Goal: Task Accomplishment & Management: Use online tool/utility

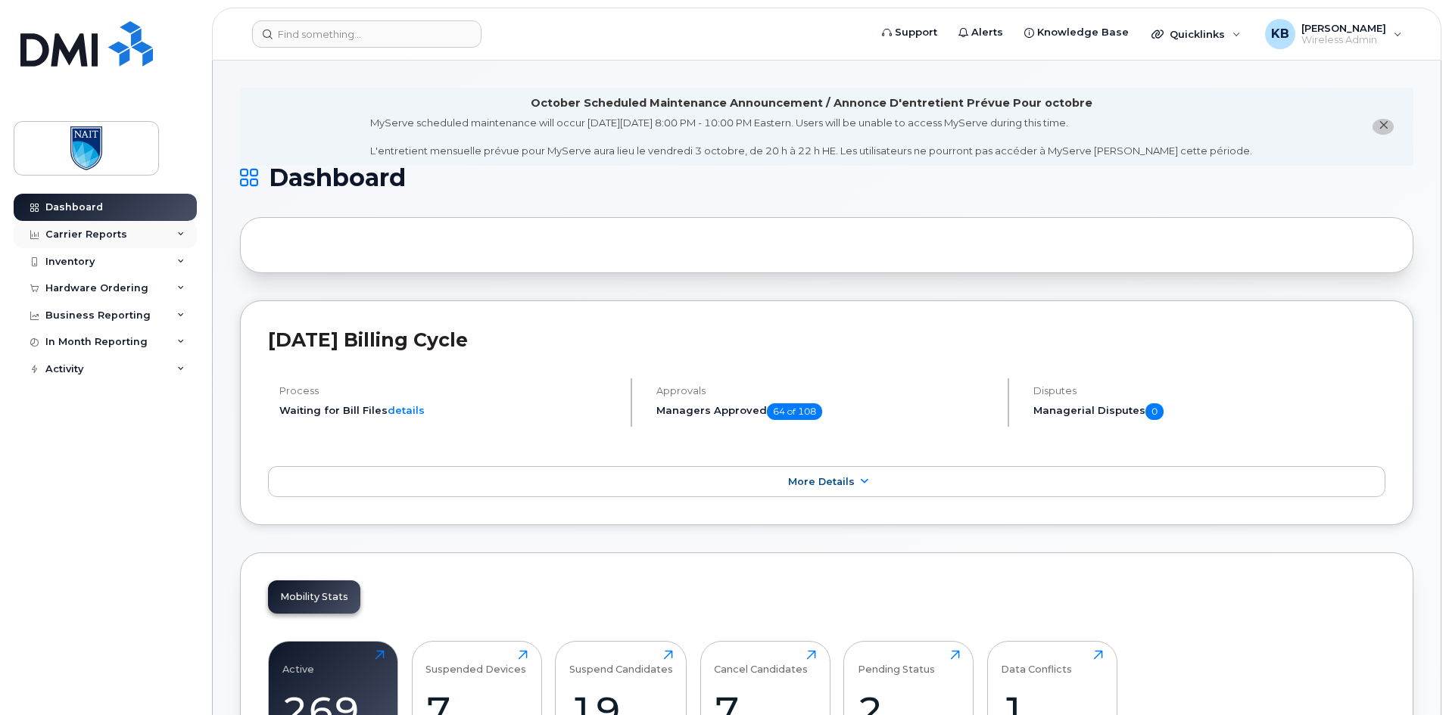
click at [139, 232] on div "Carrier Reports" at bounding box center [105, 234] width 183 height 27
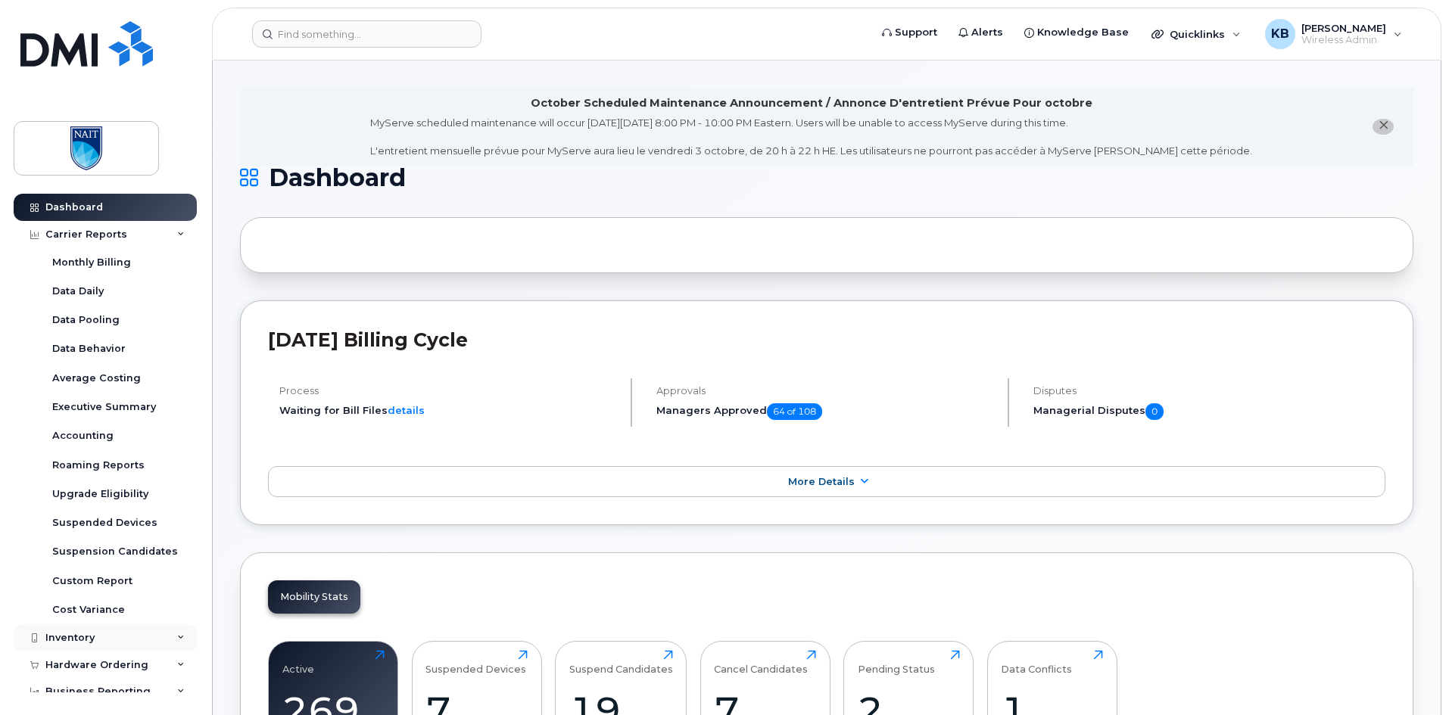
click at [142, 639] on div "Inventory" at bounding box center [105, 638] width 183 height 27
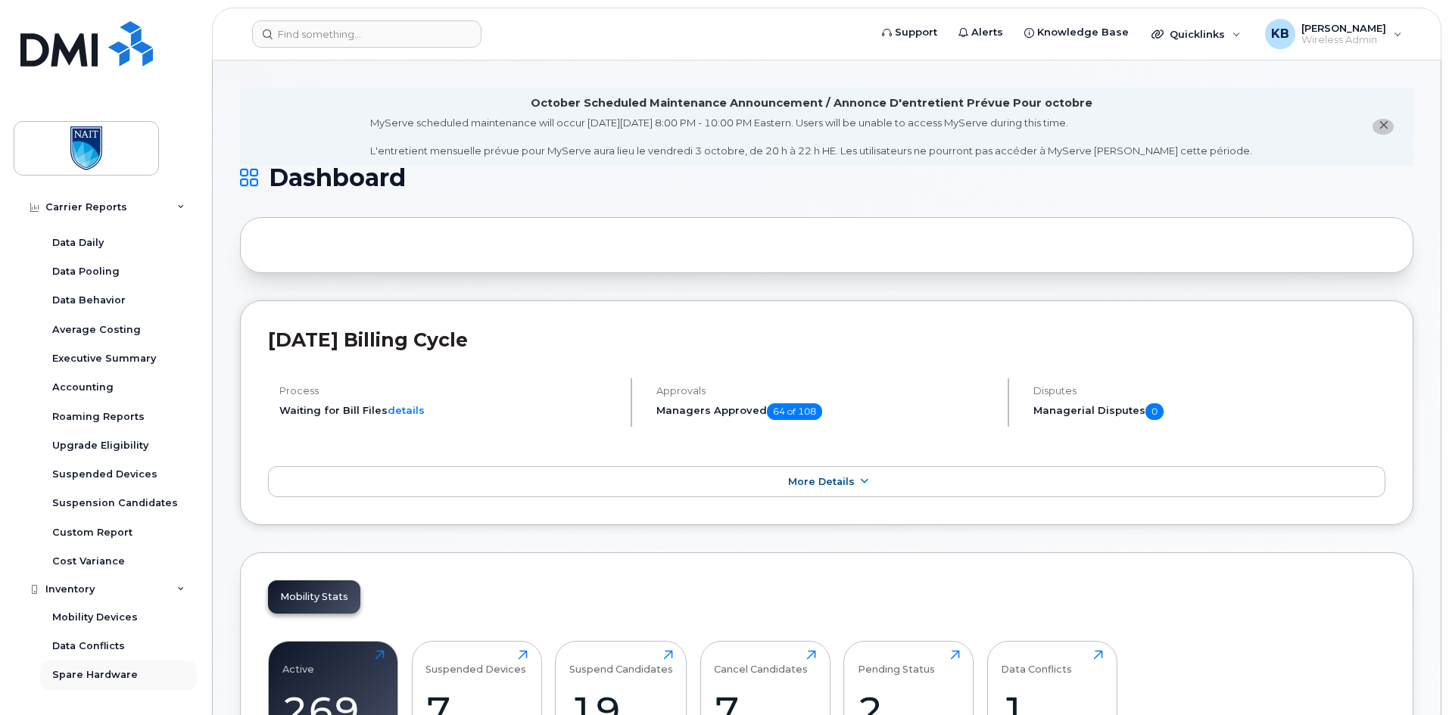
scroll to position [76, 0]
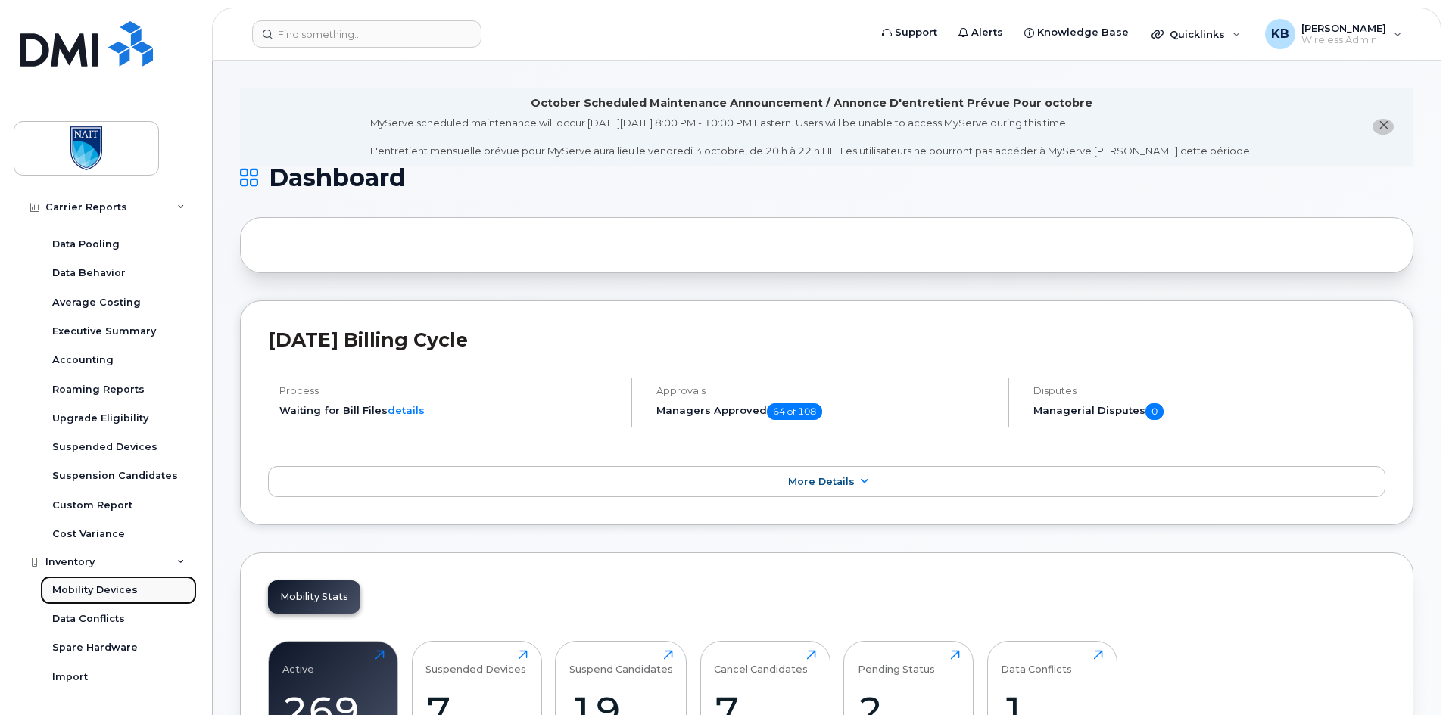
click at [101, 590] on div "Mobility Devices" at bounding box center [95, 591] width 86 height 14
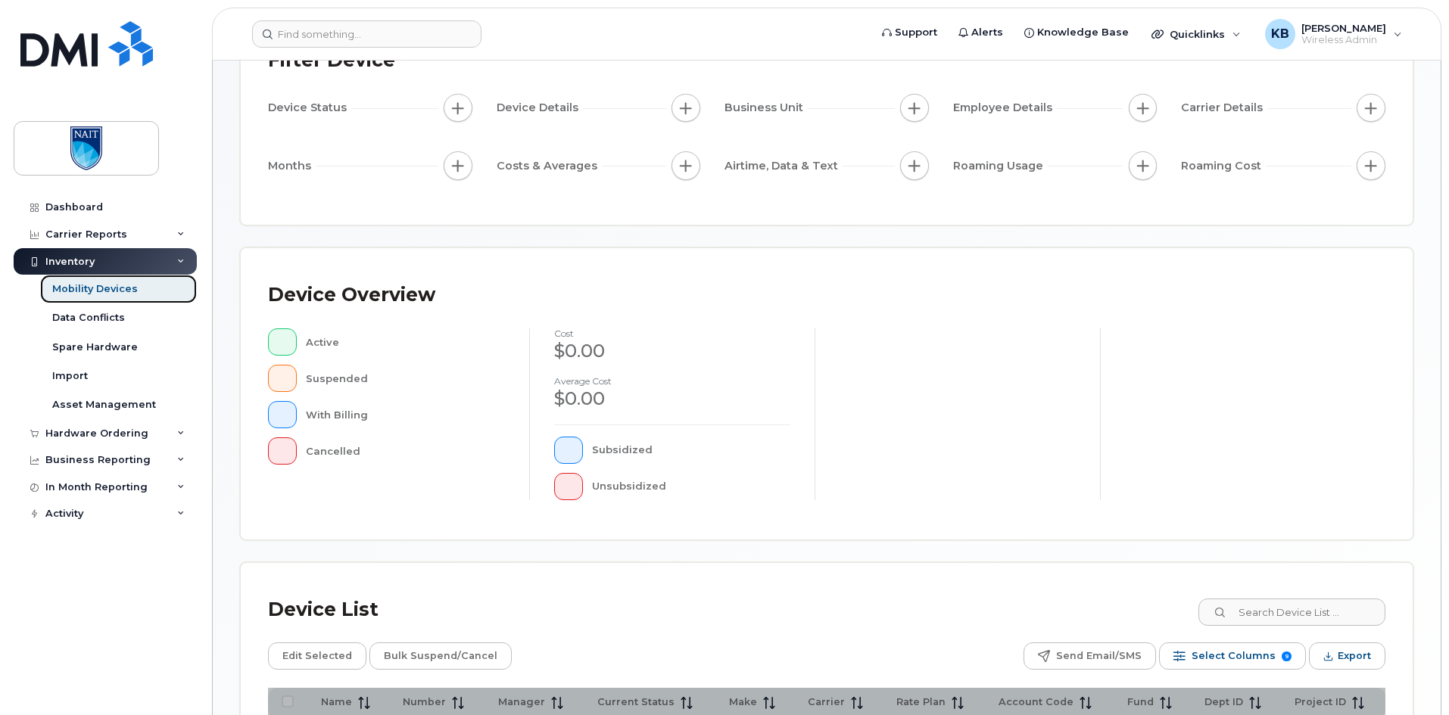
scroll to position [326, 0]
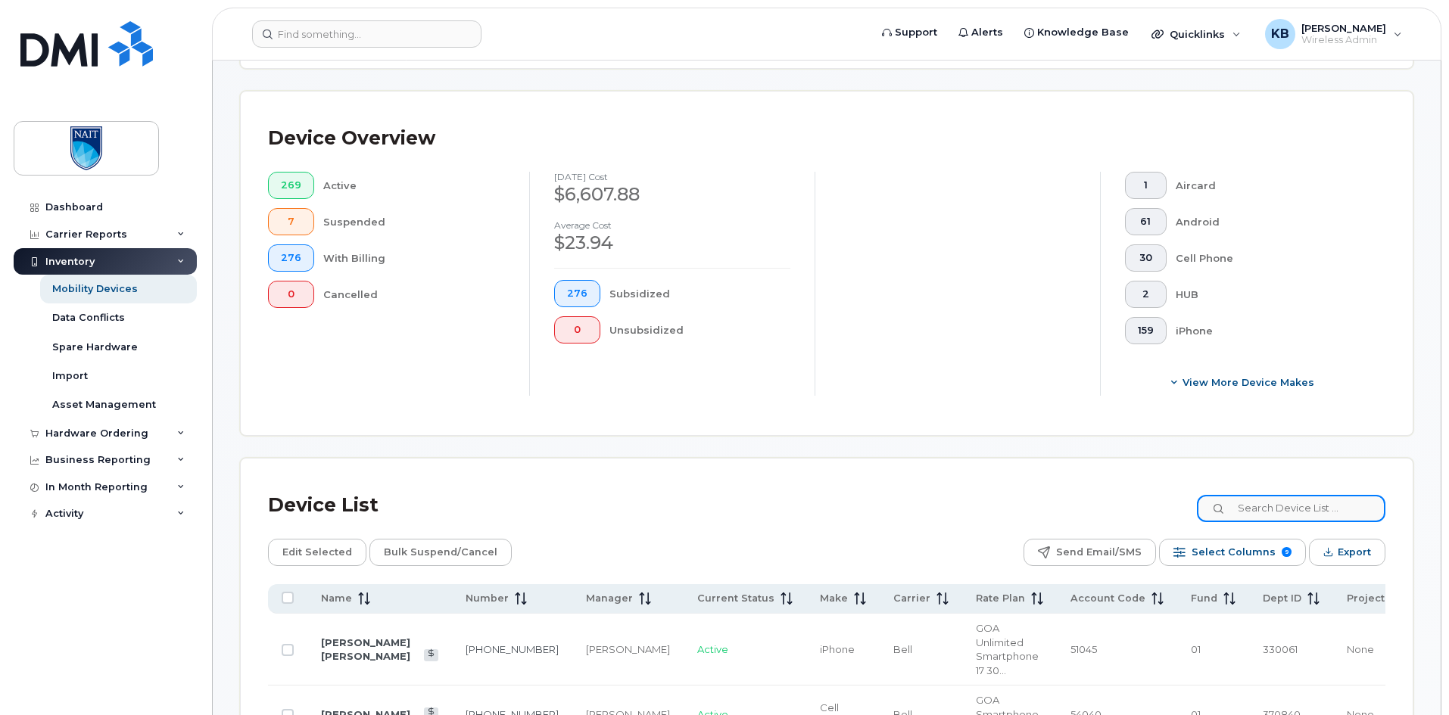
click at [1305, 497] on input at bounding box center [1291, 508] width 189 height 27
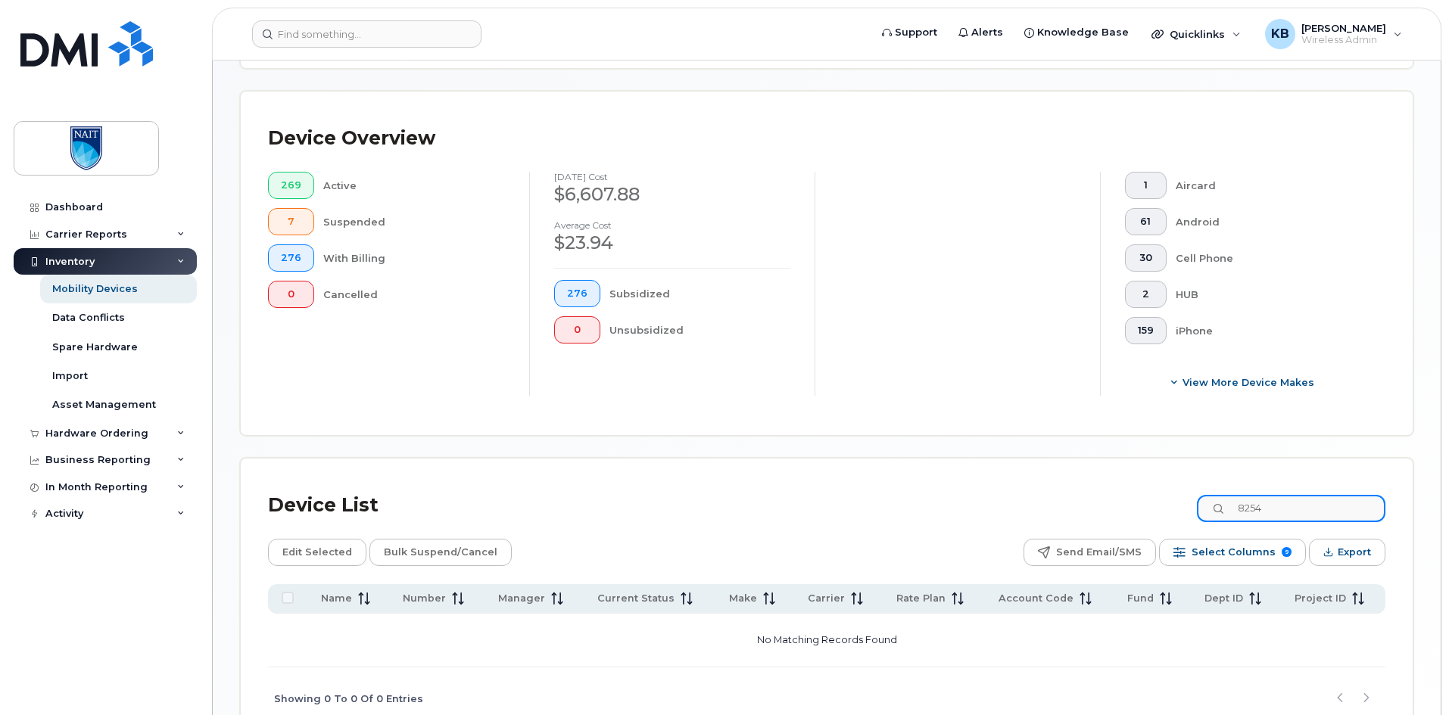
type input "825"
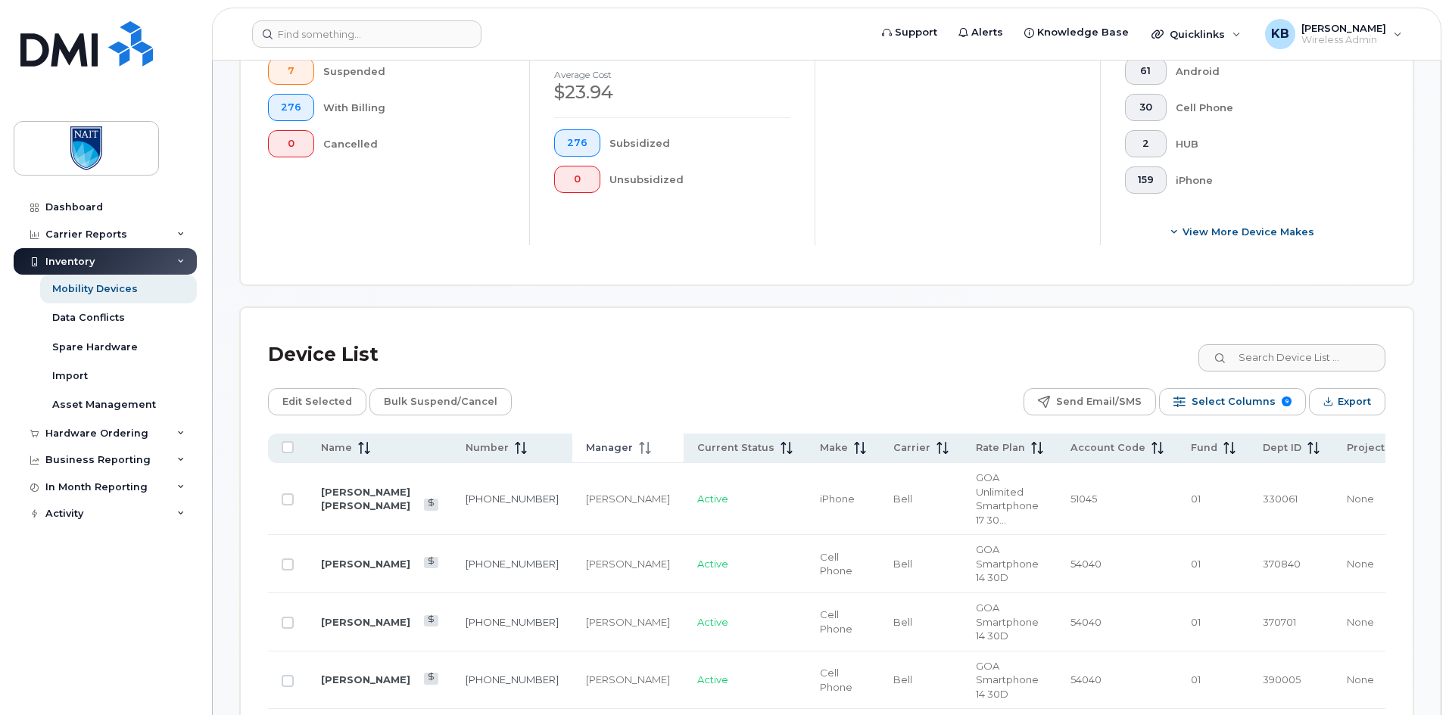
scroll to position [477, 0]
